Goal: Navigation & Orientation: Find specific page/section

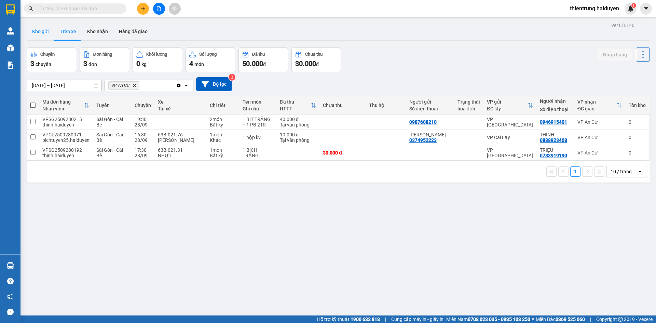
click at [44, 35] on button "Kho gửi" at bounding box center [41, 31] width 28 height 16
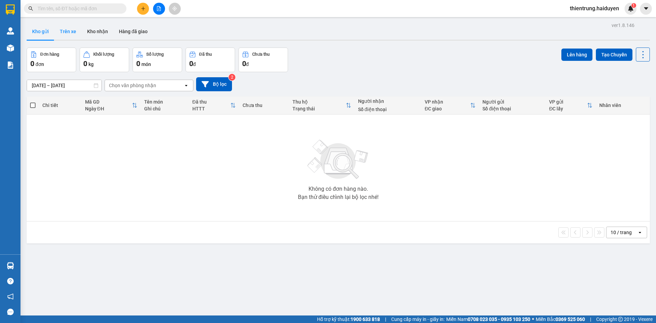
click at [64, 32] on button "Trên xe" at bounding box center [67, 31] width 27 height 16
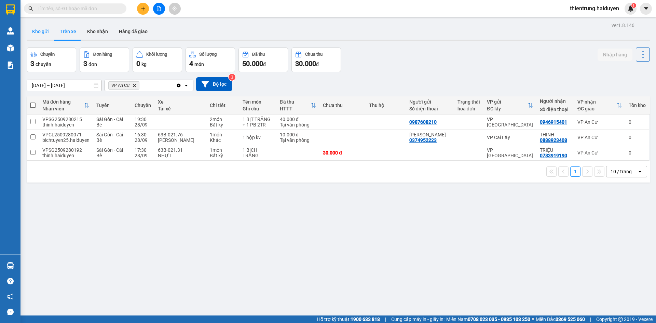
click at [43, 35] on button "Kho gửi" at bounding box center [41, 31] width 28 height 16
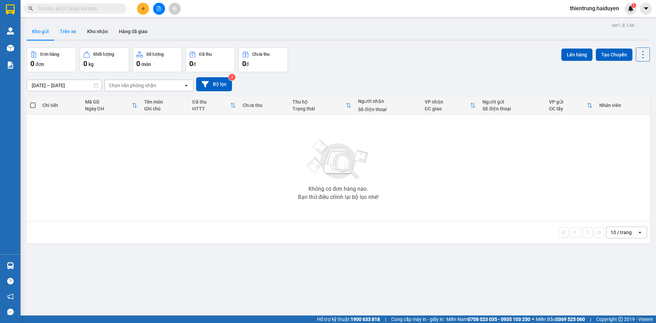
click at [68, 39] on button "Trên xe" at bounding box center [67, 31] width 27 height 16
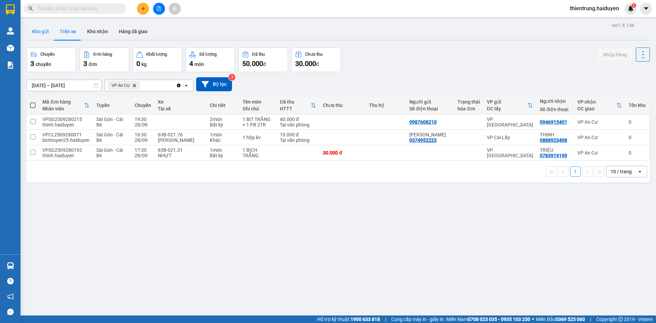
click at [40, 25] on button "Kho gửi" at bounding box center [41, 31] width 28 height 16
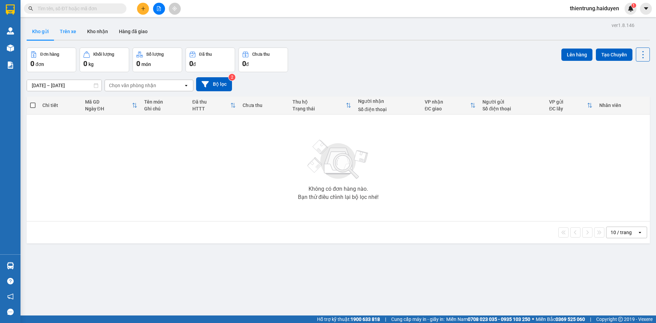
click at [77, 36] on button "Trên xe" at bounding box center [67, 31] width 27 height 16
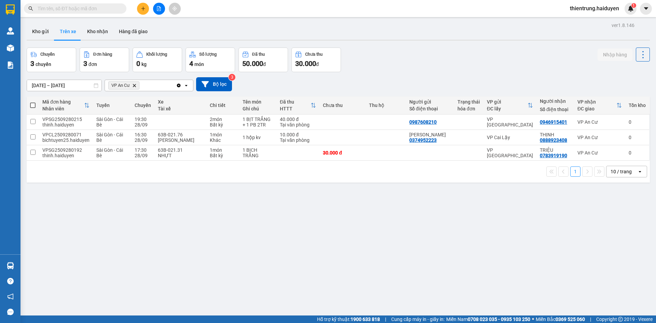
click at [460, 67] on div "Chuyến 3 chuyến Đơn hàng 3 đơn Khối lượng 0 kg Số lượng 4 món Đã thu 50.000 đ C…" at bounding box center [338, 59] width 623 height 25
click at [91, 33] on button "Kho nhận" at bounding box center [98, 31] width 32 height 16
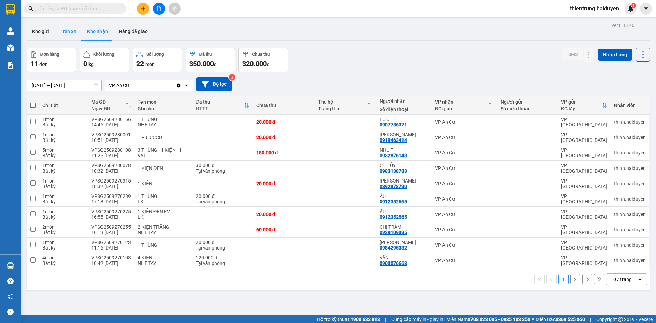
click at [73, 27] on button "Trên xe" at bounding box center [67, 31] width 27 height 16
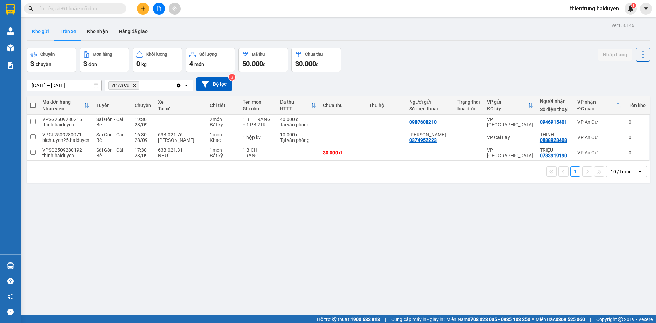
click at [40, 30] on button "Kho gửi" at bounding box center [41, 31] width 28 height 16
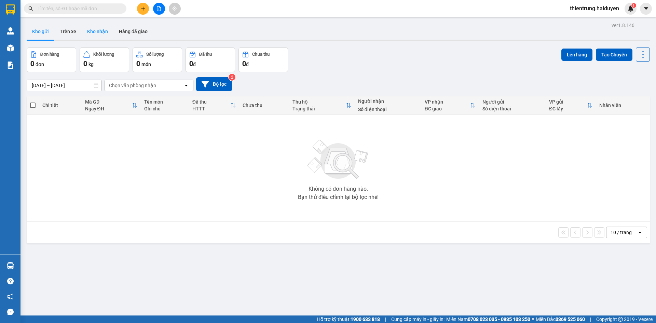
click at [98, 28] on button "Kho nhận" at bounding box center [98, 31] width 32 height 16
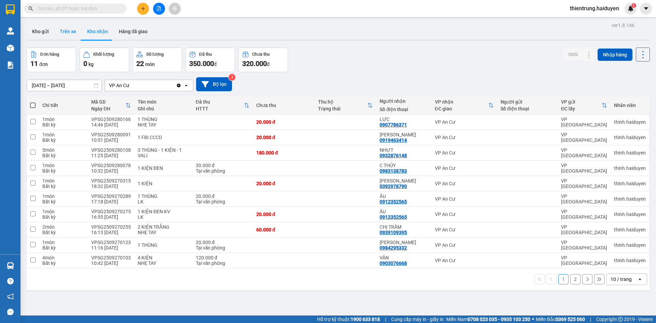
click at [69, 37] on button "Trên xe" at bounding box center [67, 31] width 27 height 16
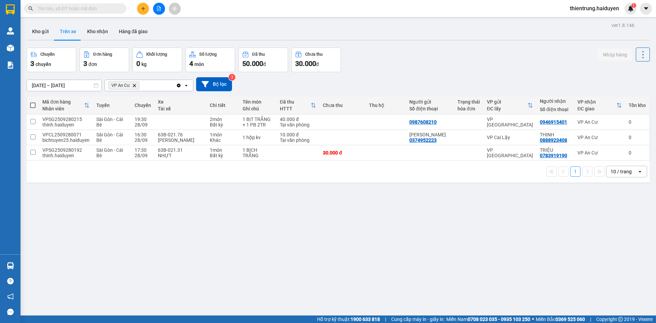
click at [485, 243] on div "ver 1.8.146 Kho gửi Trên xe Kho nhận Hàng đã giao Chuyến 3 chuyến Đơn hàng 3 đơ…" at bounding box center [338, 182] width 629 height 323
click at [46, 31] on button "Kho gửi" at bounding box center [41, 31] width 28 height 16
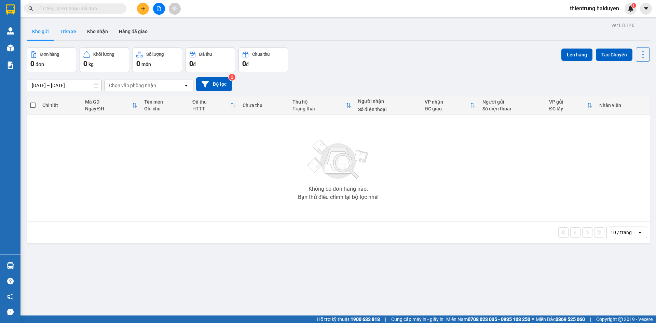
click at [68, 34] on button "Trên xe" at bounding box center [67, 31] width 27 height 16
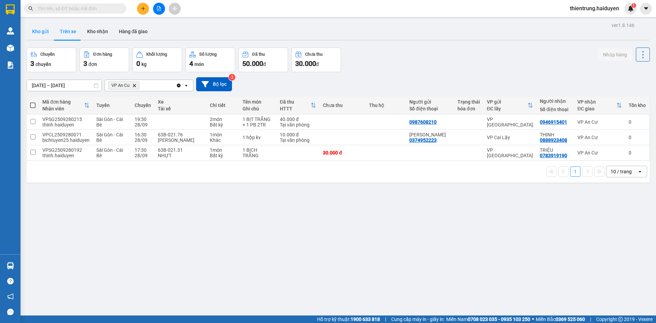
click at [42, 29] on button "Kho gửi" at bounding box center [41, 31] width 28 height 16
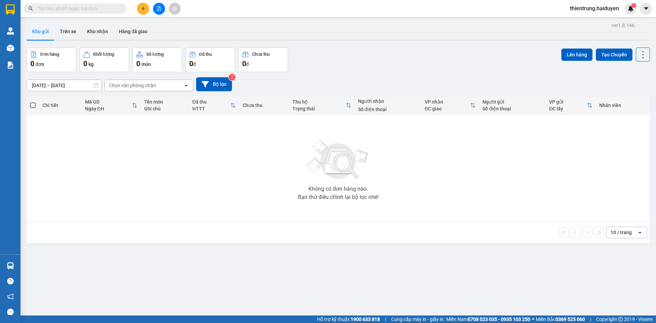
click at [100, 17] on main "ver 1.8.146 Kho gửi Trên xe Kho nhận Hàng đã giao Đơn hàng 0 đơn Khối lượng 0 k…" at bounding box center [328, 157] width 656 height 315
click at [101, 30] on button "Kho nhận" at bounding box center [98, 31] width 32 height 16
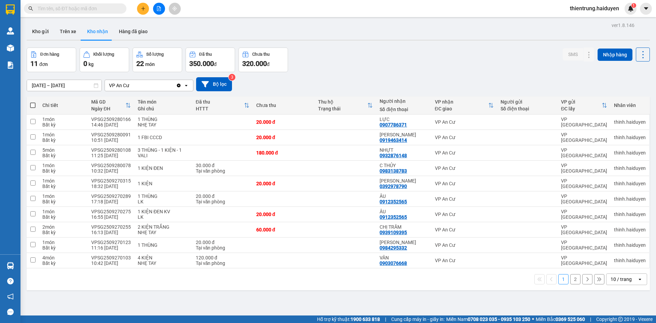
click at [80, 41] on div "Kho gửi Trên xe Kho nhận Hàng đã giao" at bounding box center [338, 32] width 623 height 18
click at [67, 29] on button "Trên xe" at bounding box center [67, 31] width 27 height 16
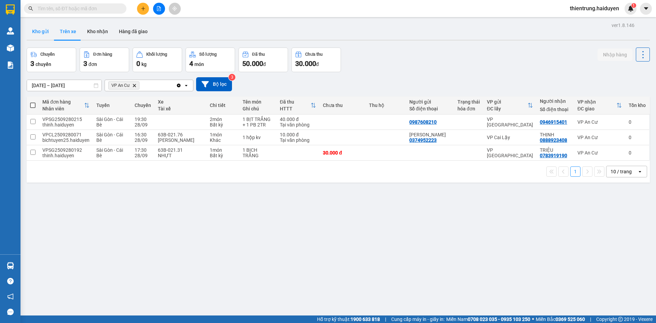
click at [37, 29] on button "Kho gửi" at bounding box center [41, 31] width 28 height 16
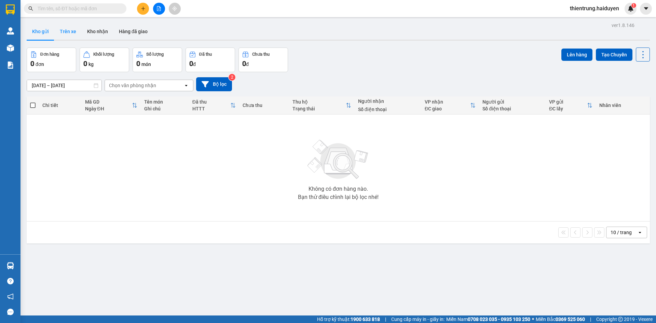
click at [65, 39] on button "Trên xe" at bounding box center [67, 31] width 27 height 16
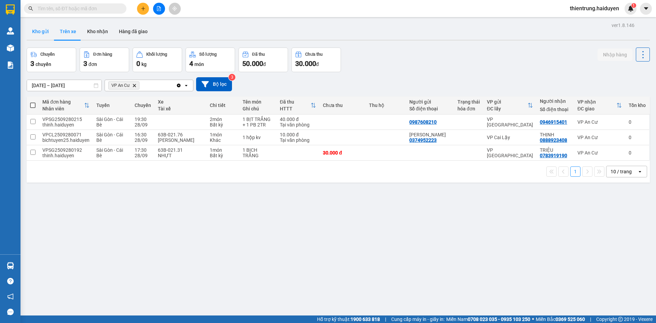
click at [44, 37] on button "Kho gửi" at bounding box center [41, 31] width 28 height 16
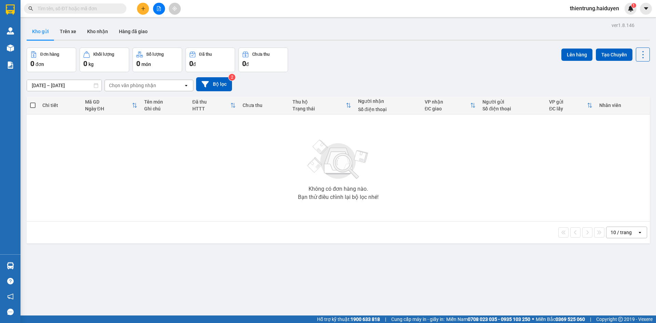
drag, startPoint x: 66, startPoint y: 37, endPoint x: 99, endPoint y: 50, distance: 35.5
click at [69, 38] on button "Trên xe" at bounding box center [67, 31] width 27 height 16
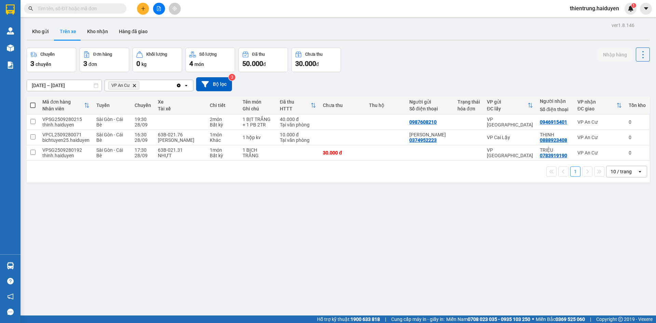
click at [450, 275] on div "ver 1.8.146 Kho gửi Trên xe Kho nhận Hàng đã giao Chuyến 3 chuyến Đơn hàng 3 đơ…" at bounding box center [338, 182] width 629 height 323
click at [39, 32] on button "Kho gửi" at bounding box center [41, 31] width 28 height 16
